Goal: Task Accomplishment & Management: Manage account settings

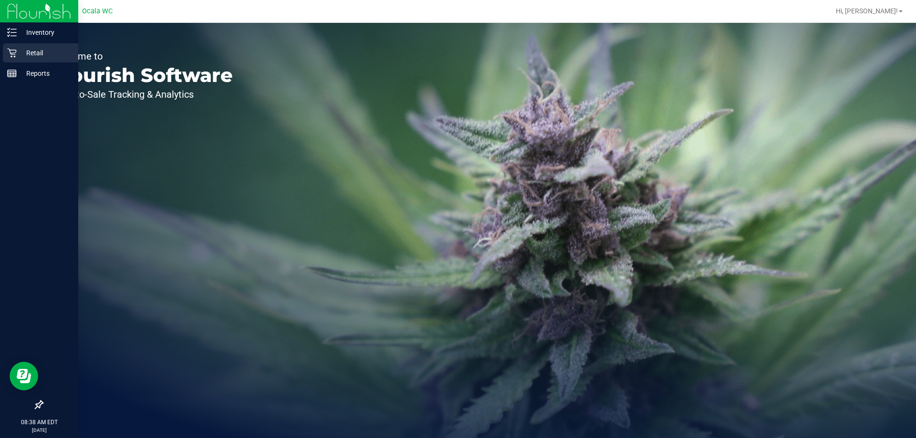
click at [10, 52] on icon at bounding box center [12, 53] width 10 height 10
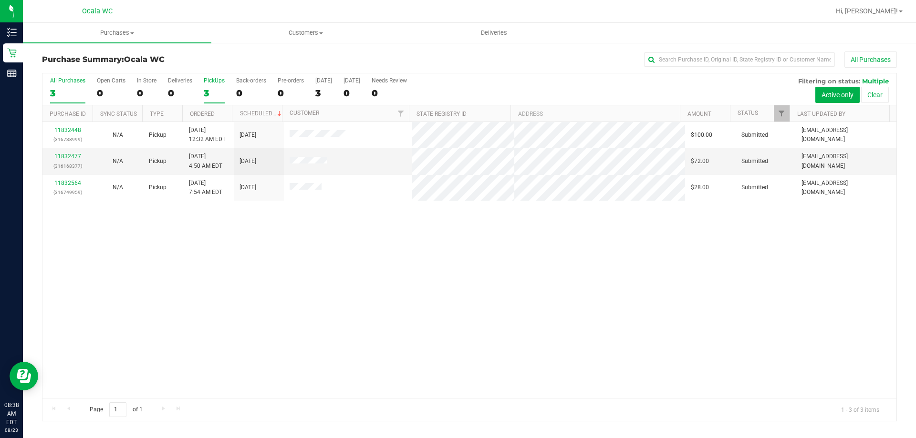
click at [206, 93] on div "3" at bounding box center [214, 93] width 21 height 11
click at [0, 0] on input "PickUps 3" at bounding box center [0, 0] width 0 height 0
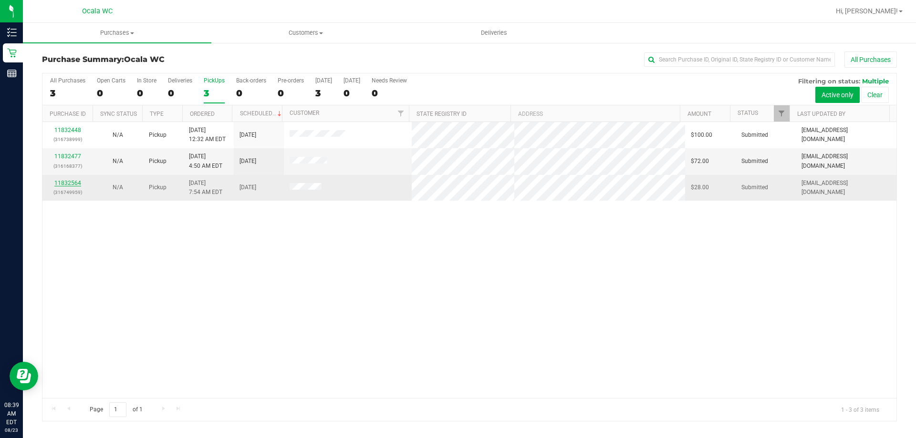
click at [63, 184] on link "11832564" at bounding box center [67, 183] width 27 height 7
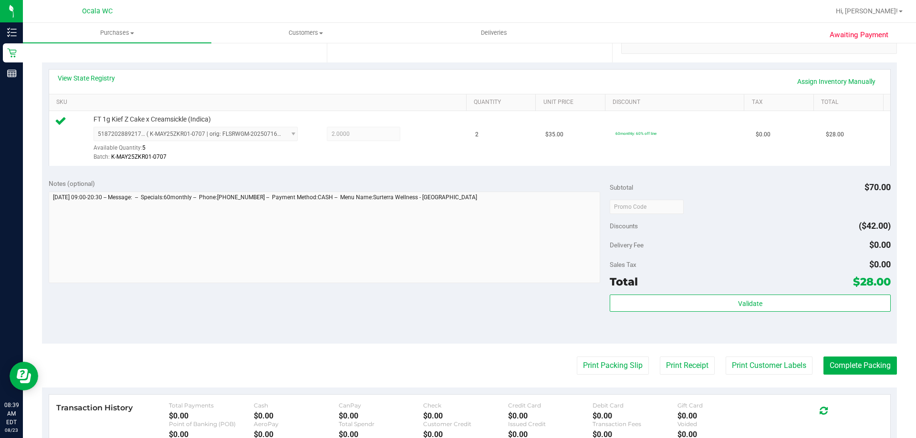
scroll to position [224, 0]
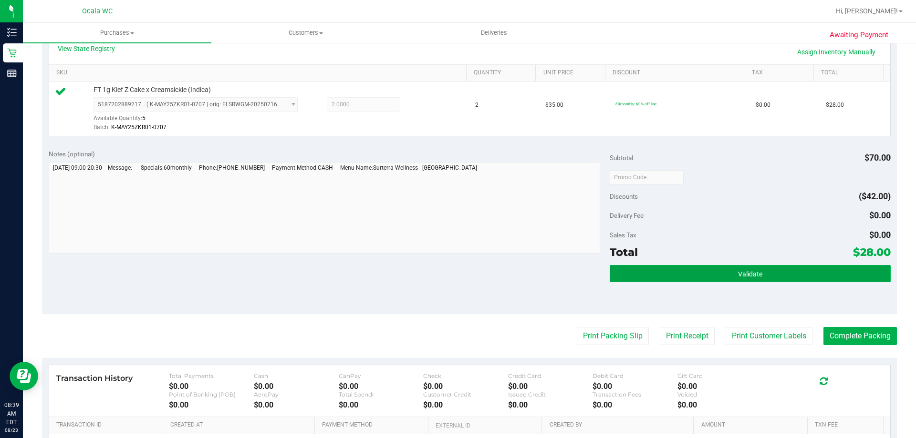
click at [805, 271] on button "Validate" at bounding box center [749, 273] width 280 height 17
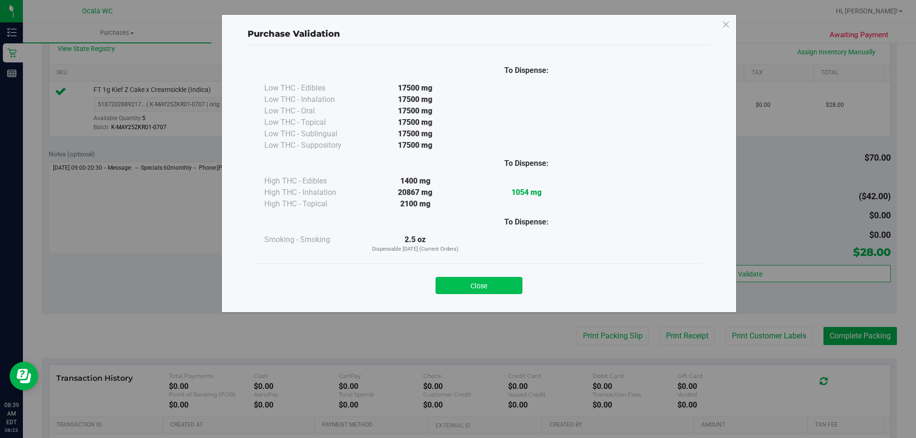
click at [504, 278] on button "Close" at bounding box center [478, 285] width 87 height 17
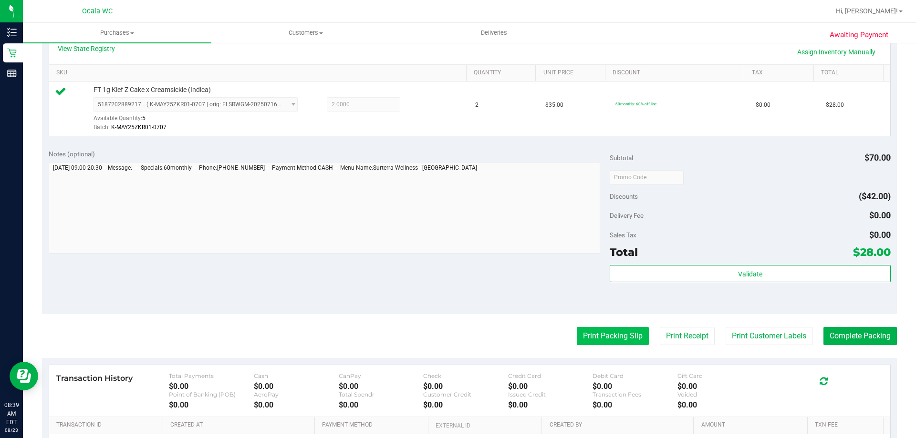
click at [594, 343] on button "Print Packing Slip" at bounding box center [612, 336] width 72 height 18
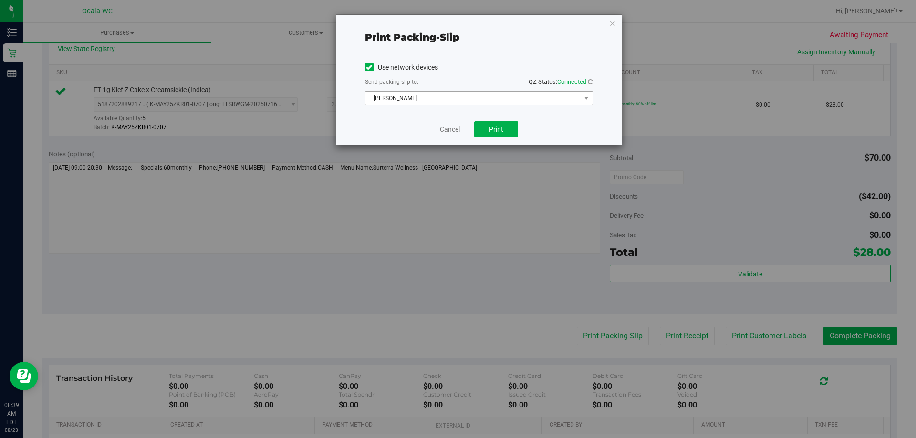
click at [540, 101] on span "BRAD-PITT" at bounding box center [472, 98] width 215 height 13
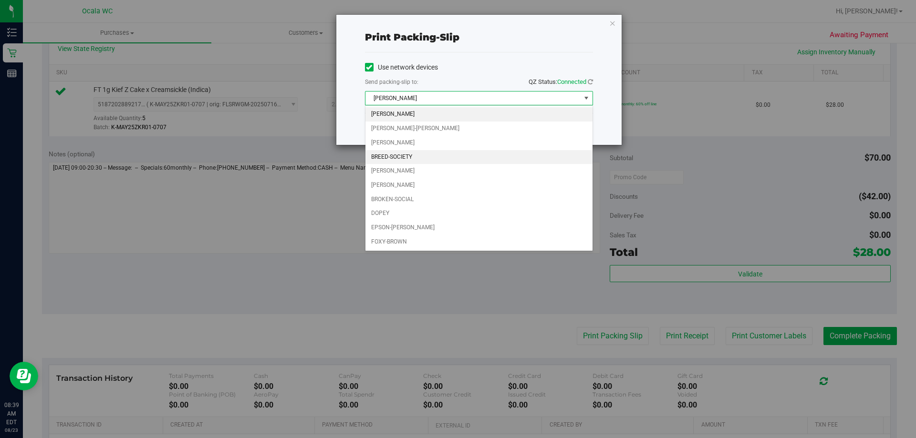
click at [411, 156] on li "BREED-SOCIETY" at bounding box center [478, 157] width 227 height 14
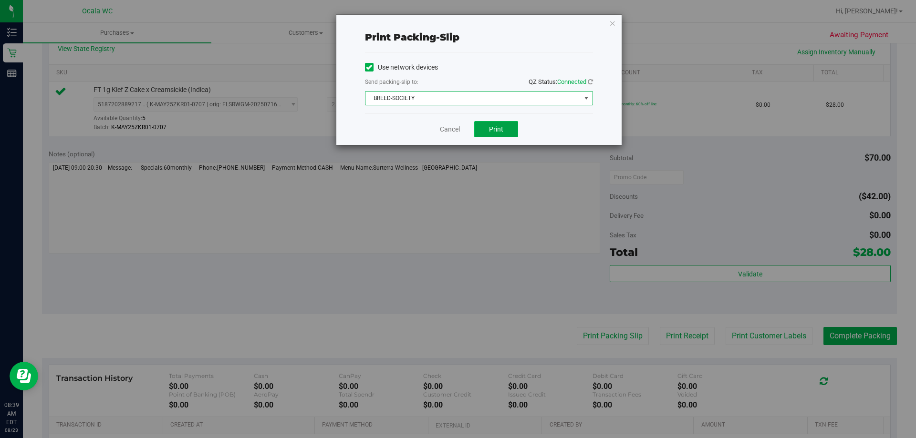
click at [503, 127] on button "Print" at bounding box center [496, 129] width 44 height 16
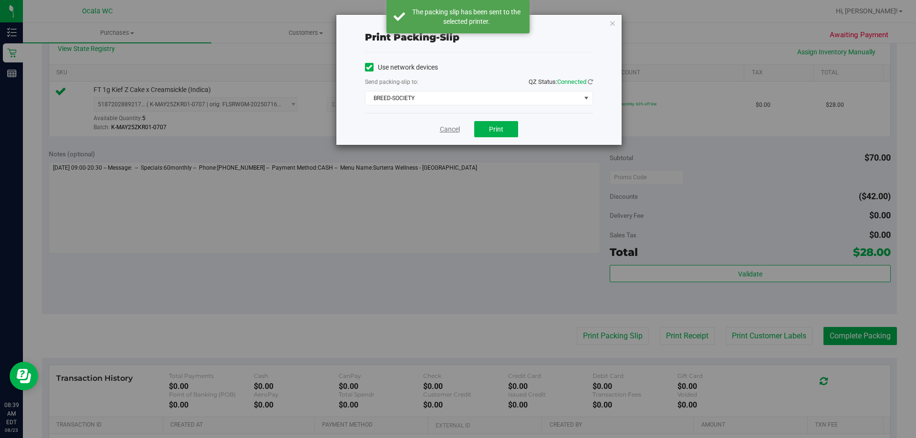
click at [442, 129] on link "Cancel" at bounding box center [450, 129] width 20 height 10
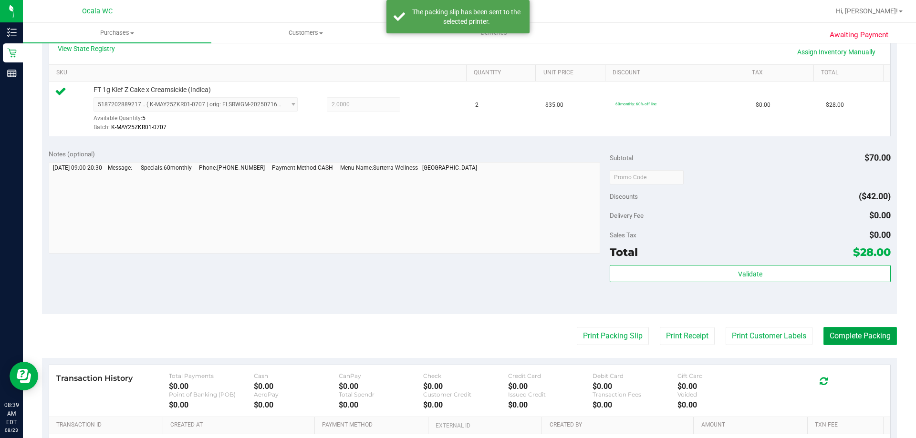
click at [871, 345] on button "Complete Packing" at bounding box center [859, 336] width 73 height 18
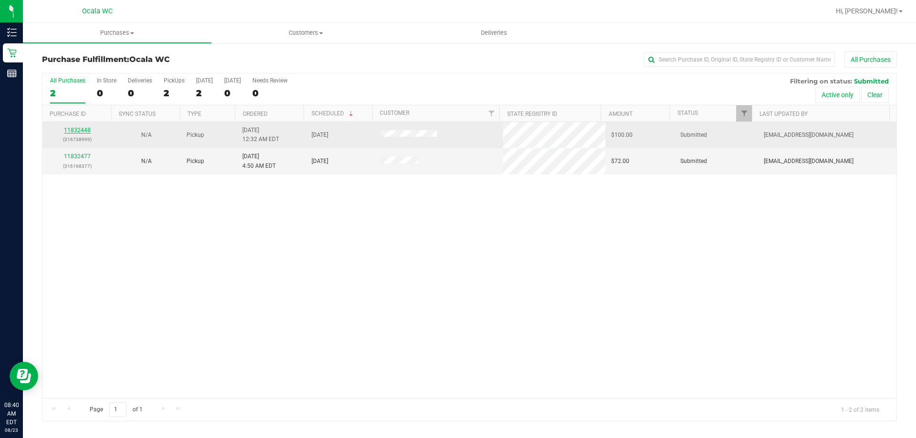
click at [80, 127] on link "11832448" at bounding box center [77, 130] width 27 height 7
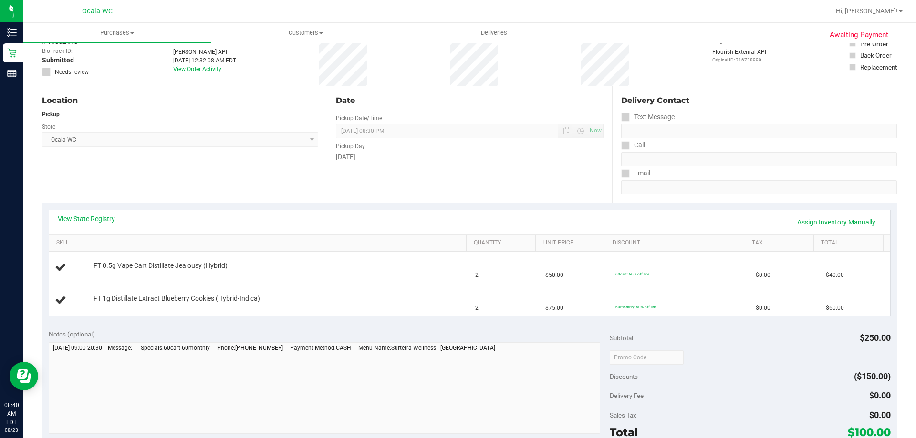
scroll to position [55, 0]
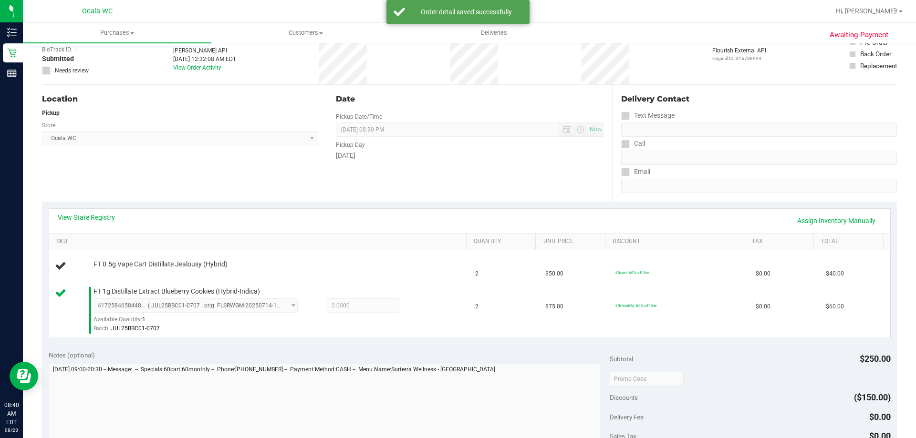
click at [98, 234] on th "SKU" at bounding box center [257, 242] width 417 height 17
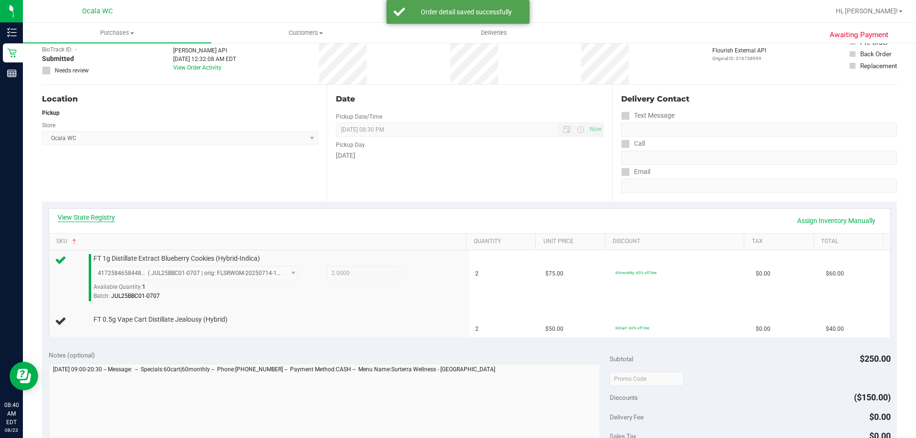
click at [103, 218] on link "View State Registry" at bounding box center [86, 218] width 57 height 10
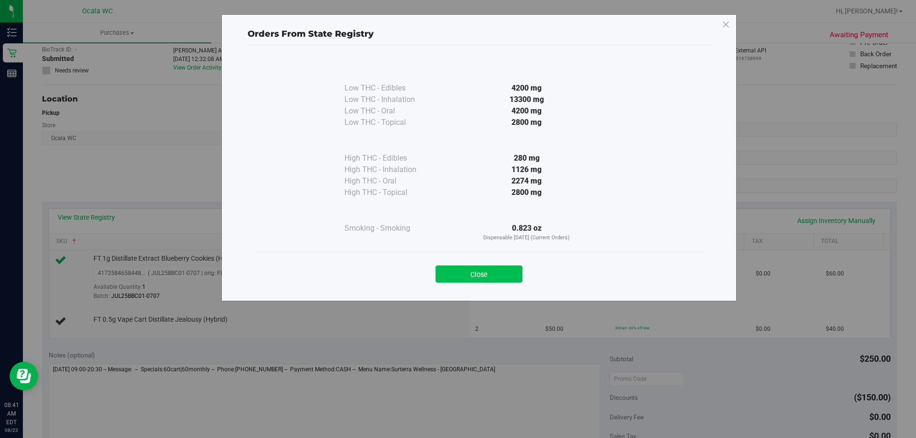
click at [483, 269] on button "Close" at bounding box center [478, 274] width 87 height 17
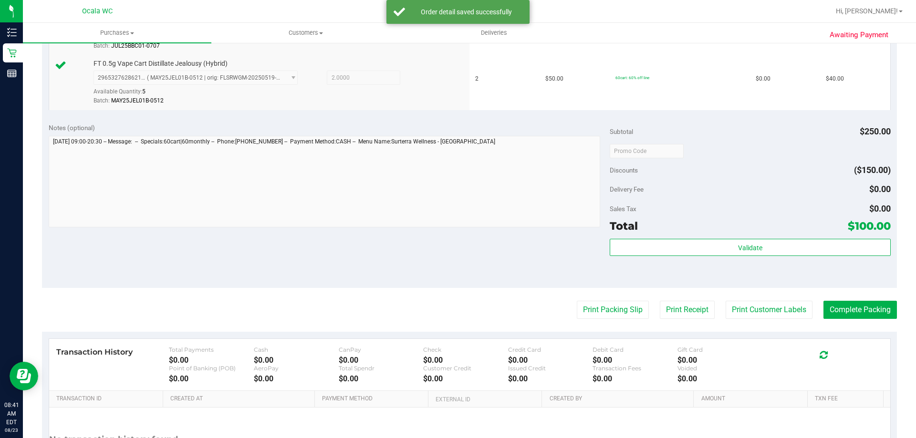
scroll to position [307, 0]
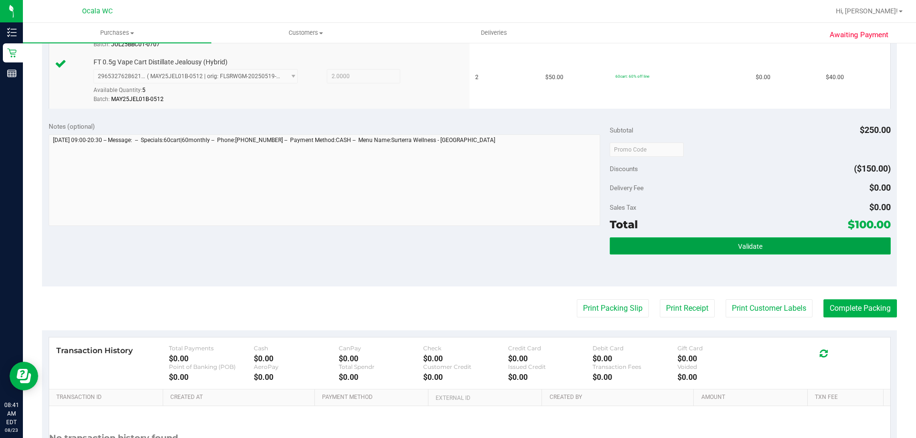
click at [811, 254] on button "Validate" at bounding box center [749, 245] width 280 height 17
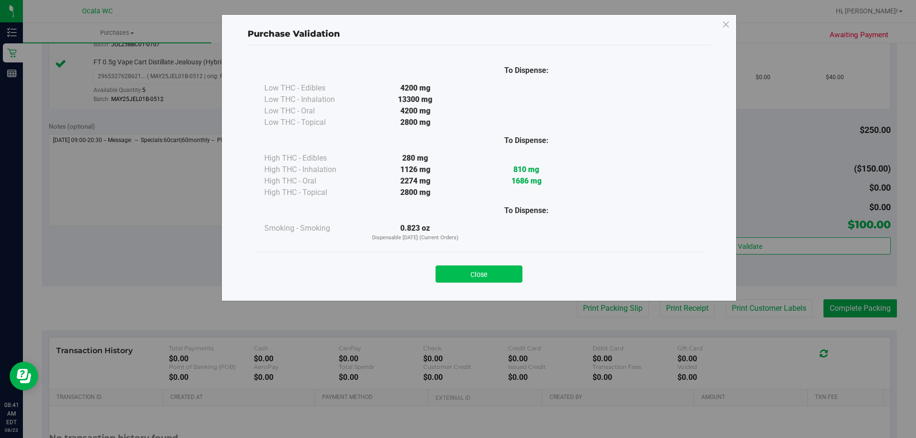
click at [503, 268] on button "Close" at bounding box center [478, 274] width 87 height 17
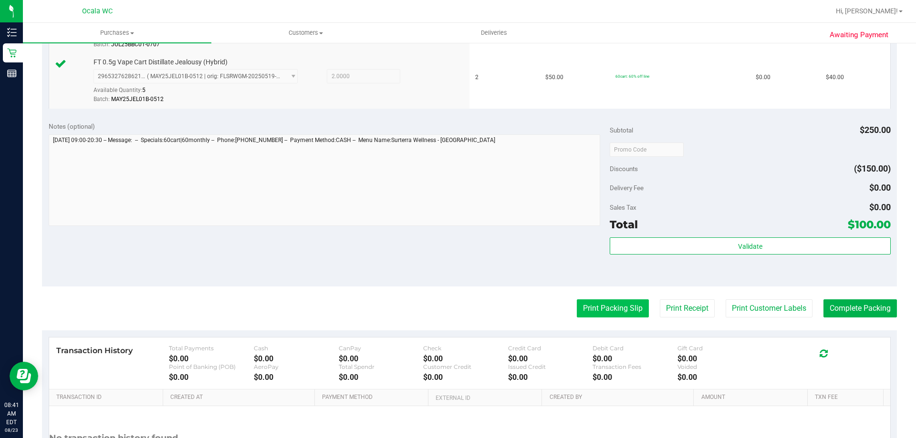
click at [610, 307] on button "Print Packing Slip" at bounding box center [612, 308] width 72 height 18
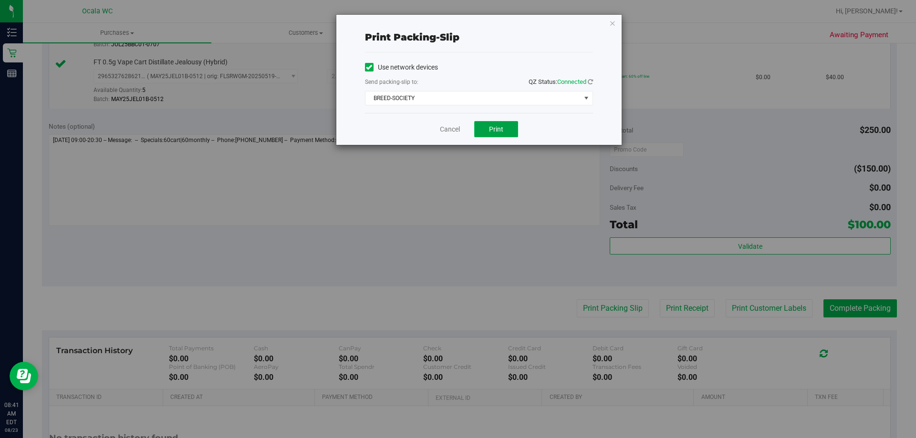
click at [504, 133] on button "Print" at bounding box center [496, 129] width 44 height 16
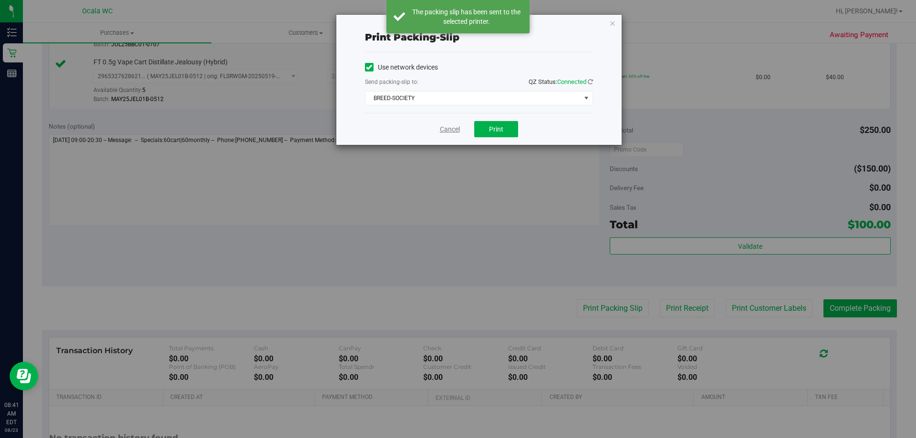
click at [458, 125] on link "Cancel" at bounding box center [450, 129] width 20 height 10
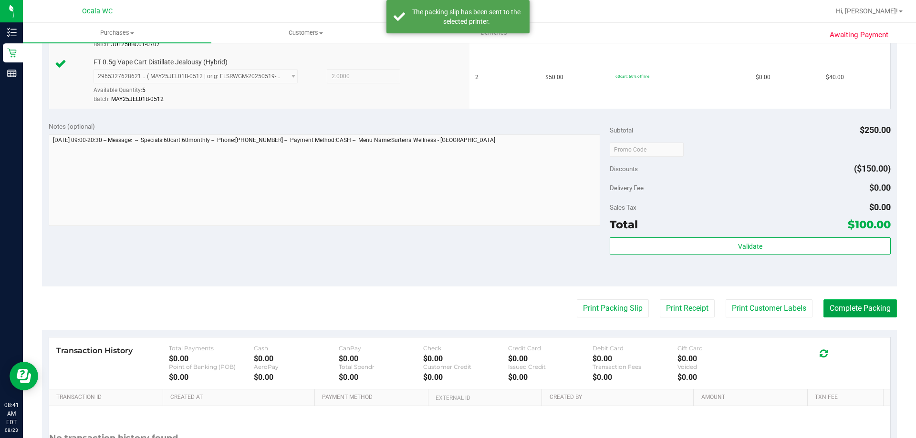
click at [837, 308] on button "Complete Packing" at bounding box center [859, 308] width 73 height 18
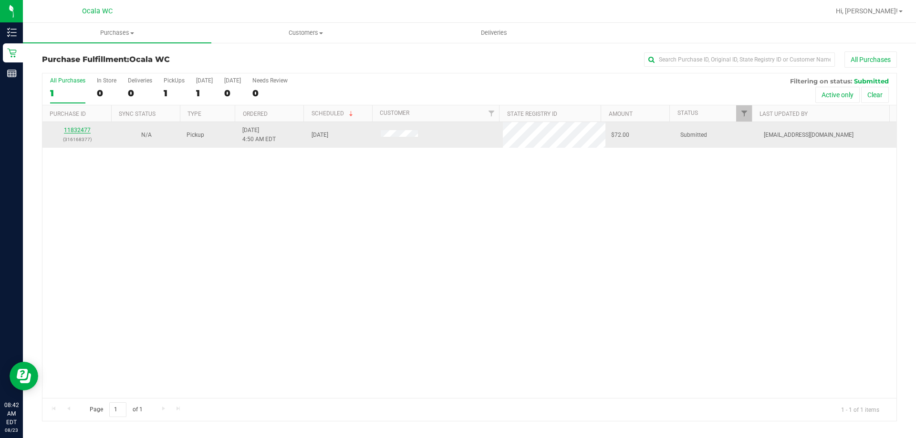
click at [77, 130] on link "11832477" at bounding box center [77, 130] width 27 height 7
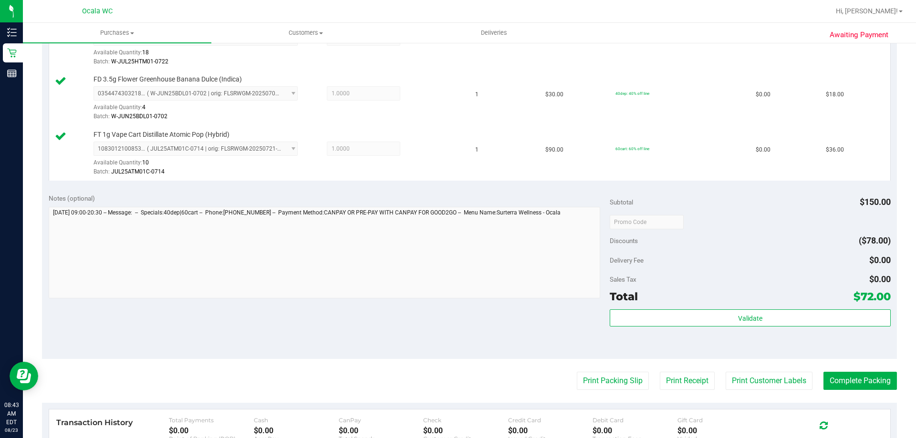
scroll to position [295, 0]
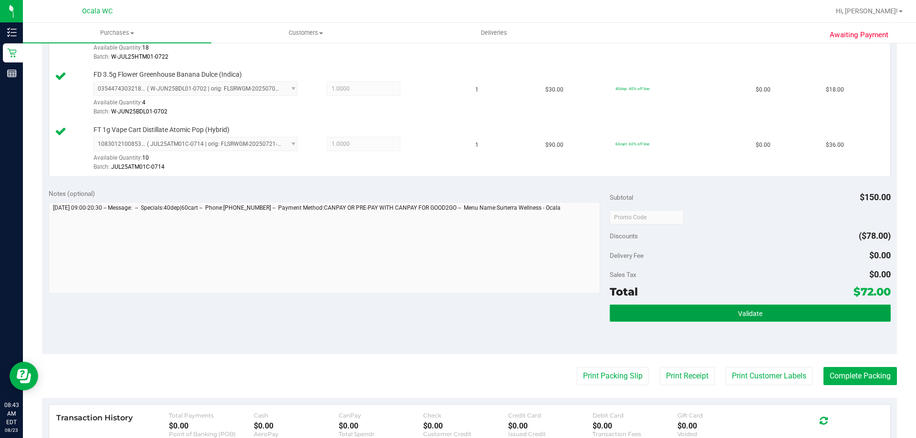
click at [783, 316] on button "Validate" at bounding box center [749, 313] width 280 height 17
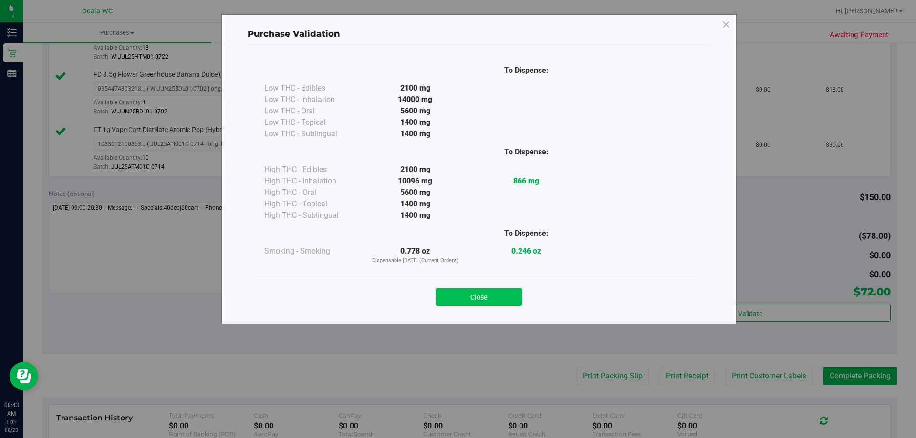
click at [495, 300] on button "Close" at bounding box center [478, 296] width 87 height 17
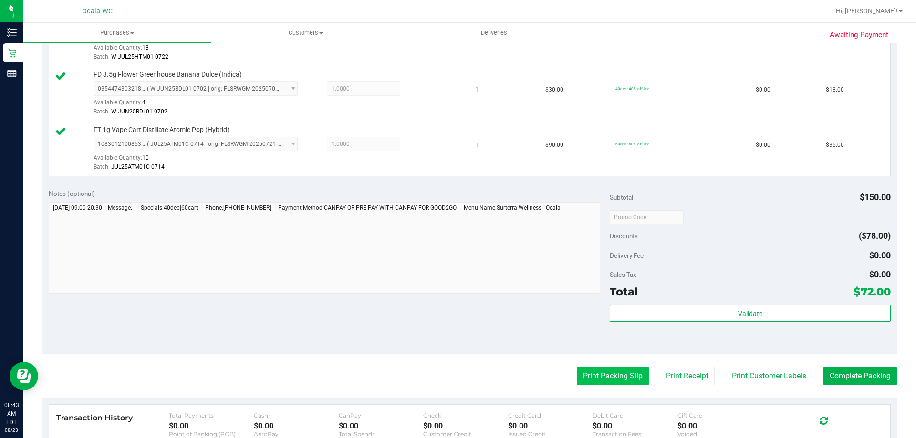
click at [602, 379] on button "Print Packing Slip" at bounding box center [612, 376] width 72 height 18
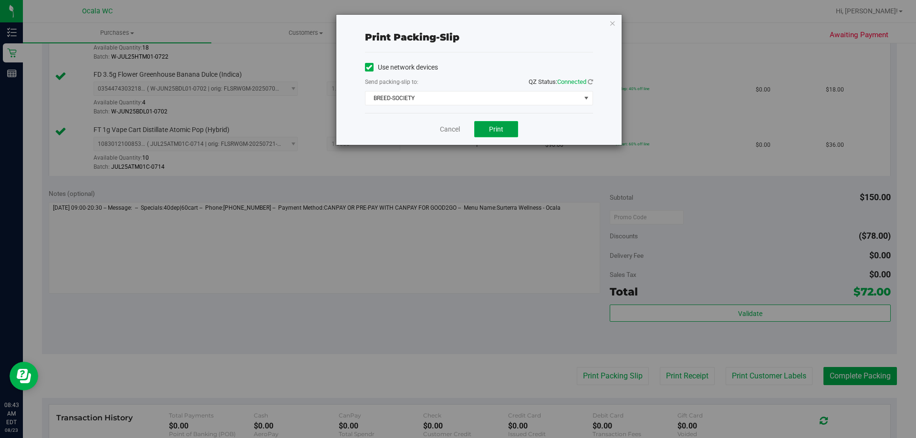
click at [496, 132] on span "Print" at bounding box center [496, 129] width 14 height 8
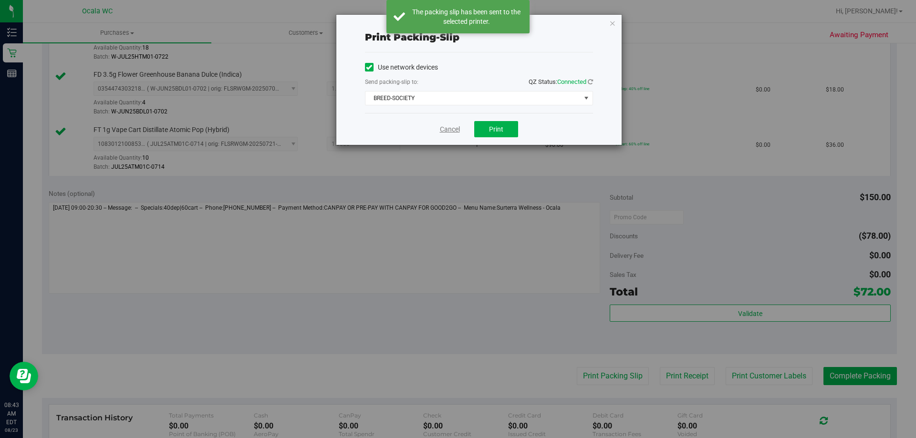
click at [446, 126] on link "Cancel" at bounding box center [450, 129] width 20 height 10
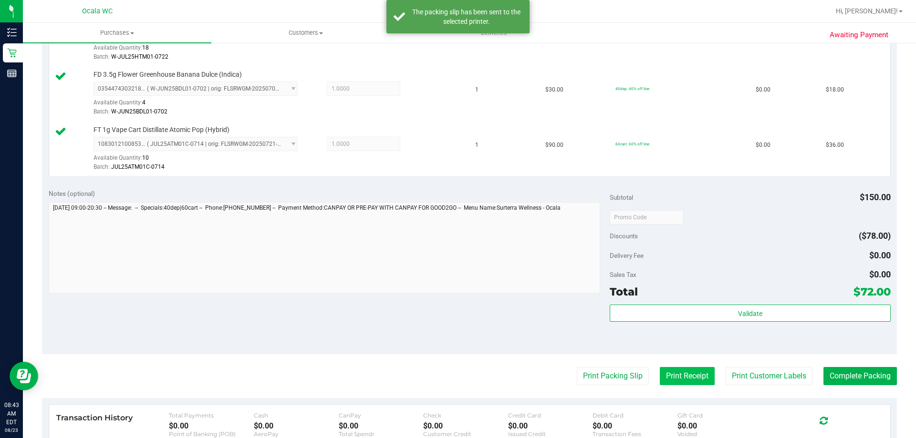
click at [666, 378] on button "Print Receipt" at bounding box center [686, 376] width 55 height 18
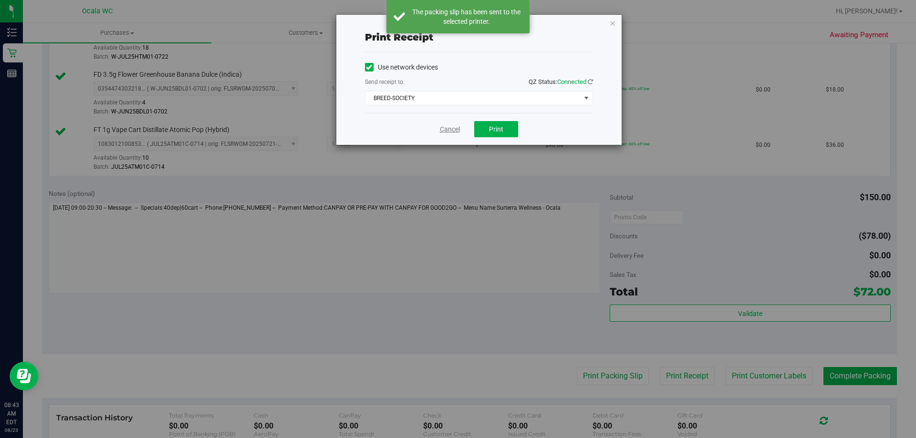
click at [450, 130] on link "Cancel" at bounding box center [450, 129] width 20 height 10
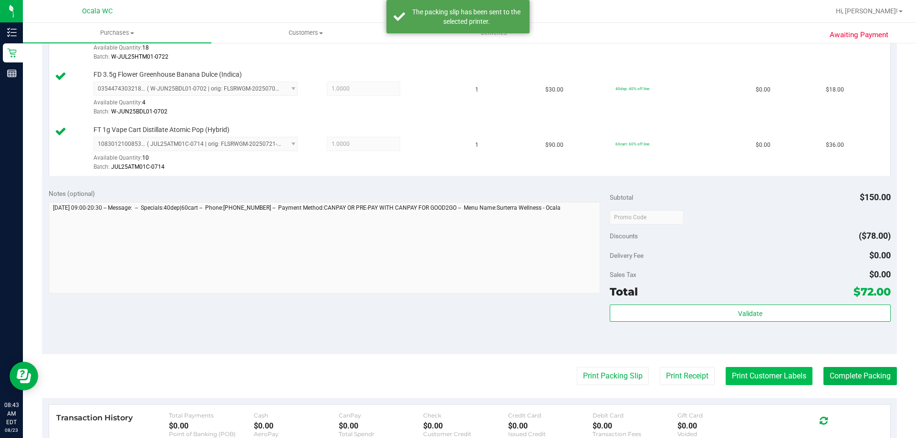
click at [765, 385] on button "Print Customer Labels" at bounding box center [768, 376] width 87 height 18
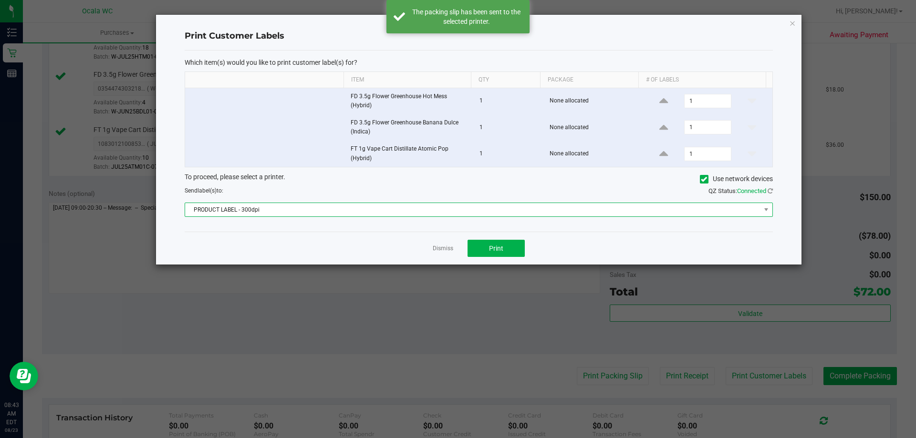
click at [467, 210] on span "PRODUCT LABEL - 300dpi" at bounding box center [472, 209] width 575 height 13
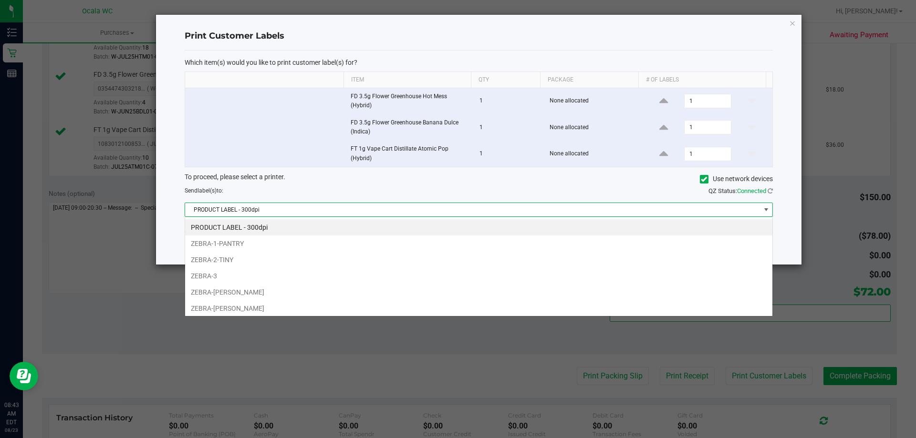
scroll to position [14, 587]
click at [287, 245] on li "ZEBRA-1-PANTRY" at bounding box center [478, 244] width 587 height 16
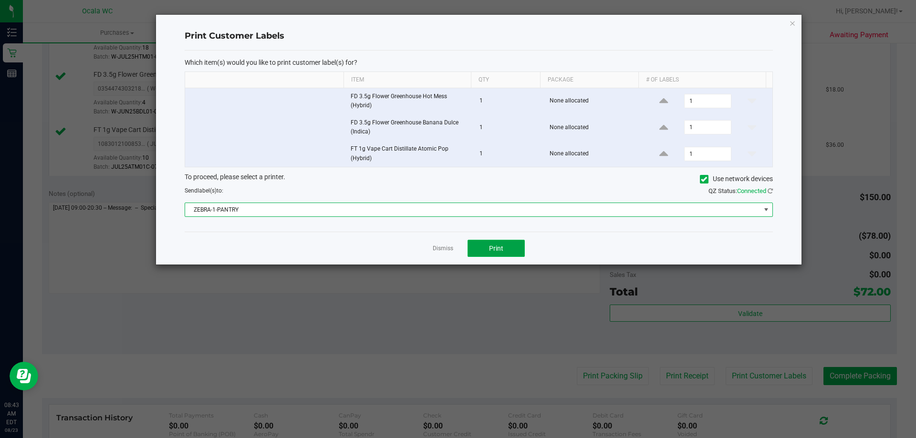
click at [510, 252] on button "Print" at bounding box center [495, 248] width 57 height 17
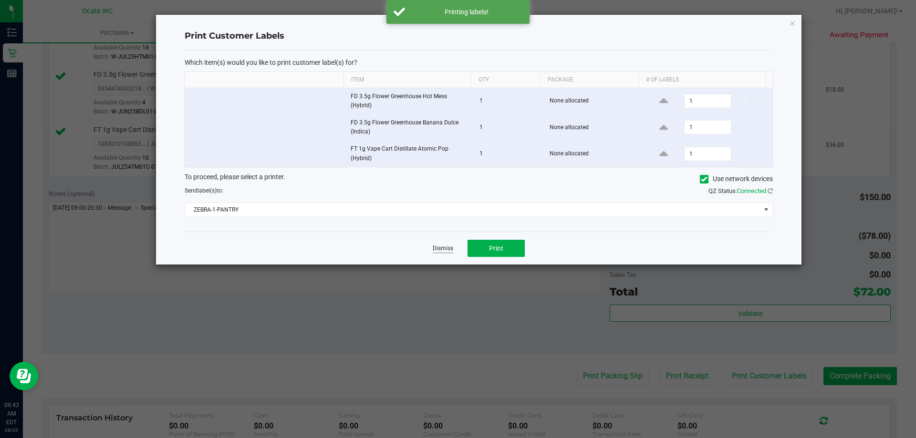
click at [439, 252] on link "Dismiss" at bounding box center [442, 249] width 21 height 8
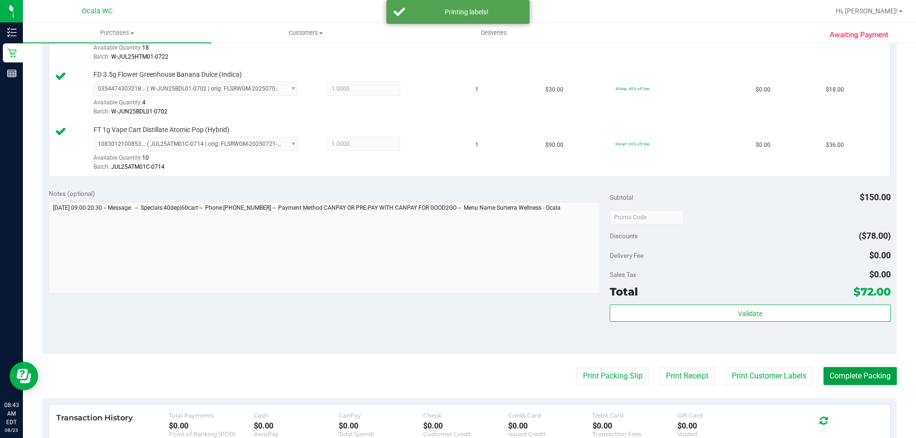
click at [840, 377] on button "Complete Packing" at bounding box center [859, 376] width 73 height 18
